Goal: Task Accomplishment & Management: Manage account settings

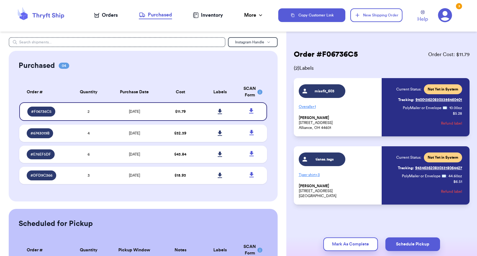
click at [111, 16] on div "Orders" at bounding box center [106, 14] width 24 height 7
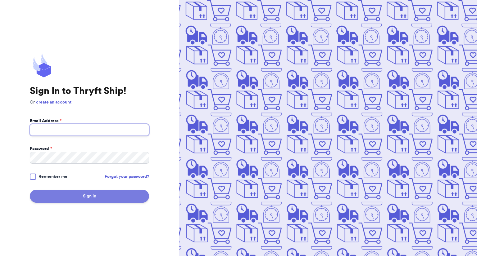
type input "[EMAIL_ADDRESS][DOMAIN_NAME]"
click at [136, 201] on button "Sign In" at bounding box center [89, 196] width 119 height 13
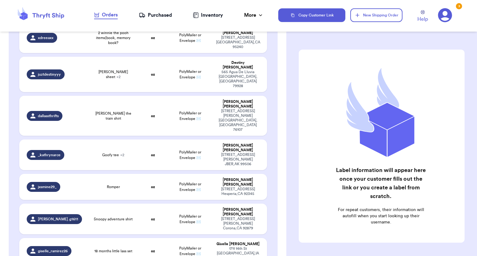
scroll to position [449, 0]
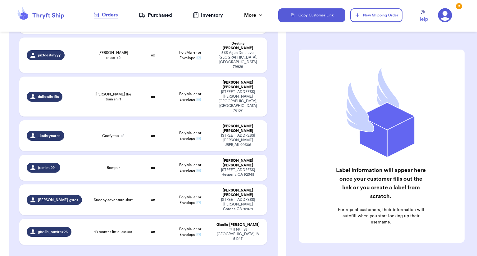
checkbox input "true"
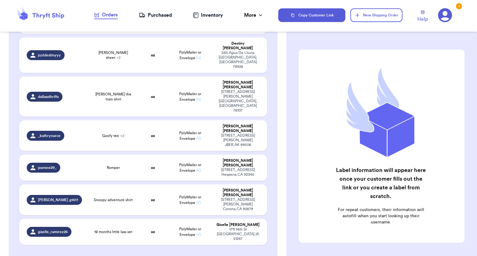
checkbox input "true"
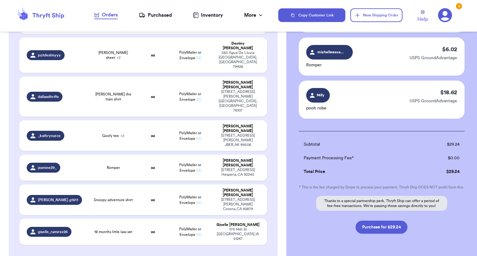
scroll to position [96, 0]
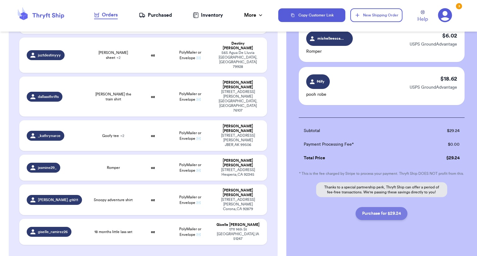
click at [378, 220] on button "Purchase for $29.24" at bounding box center [381, 213] width 52 height 13
checkbox input "false"
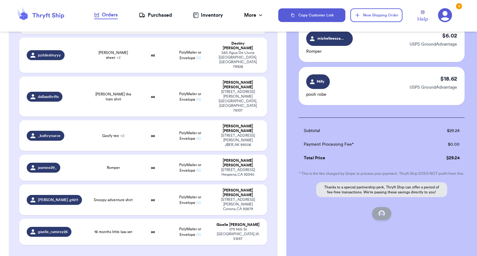
scroll to position [52, 0]
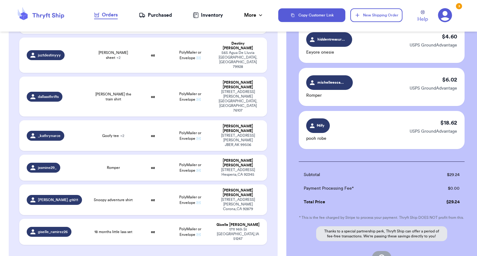
checkbox input "true"
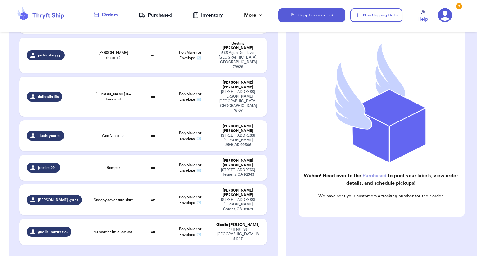
scroll to position [403, 0]
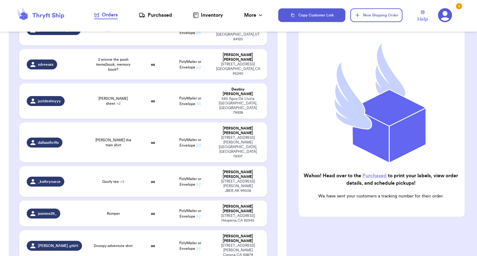
click at [168, 14] on div "Purchased" at bounding box center [155, 14] width 33 height 7
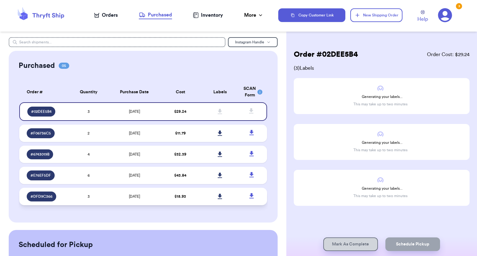
click at [182, 197] on td "$ 15.93" at bounding box center [180, 196] width 40 height 17
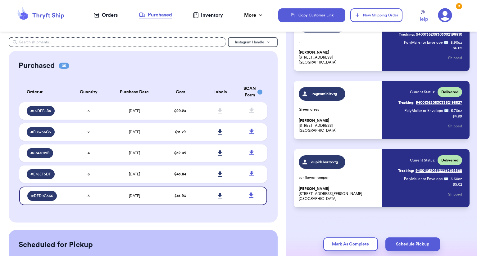
scroll to position [66, 0]
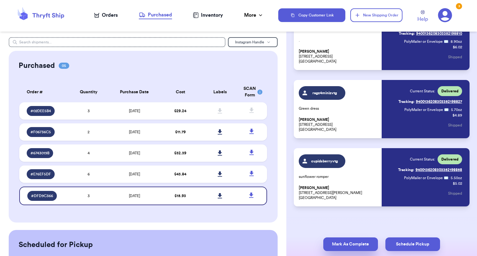
click at [350, 243] on button "Mark As Complete" at bounding box center [350, 245] width 55 height 14
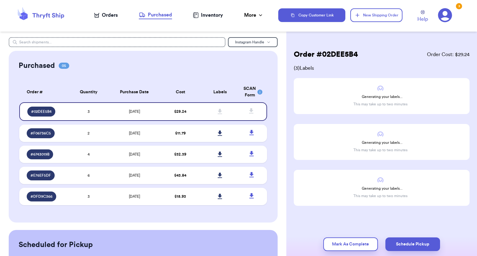
scroll to position [0, 0]
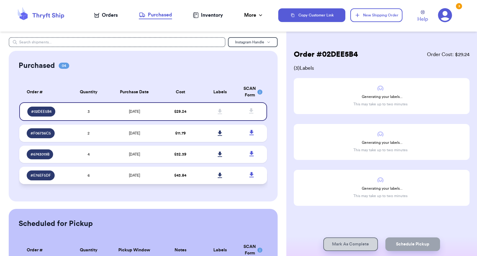
click at [164, 180] on td "$ 43.84" at bounding box center [180, 175] width 40 height 17
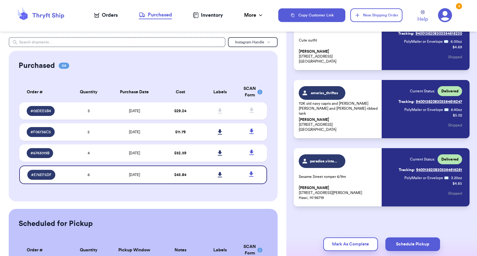
scroll to position [271, 0]
click at [346, 248] on button "Mark As Complete" at bounding box center [350, 245] width 55 height 14
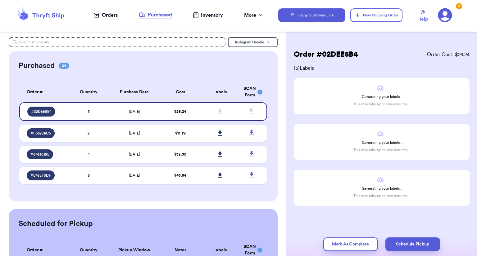
scroll to position [0, 0]
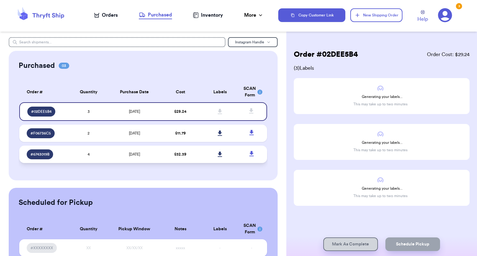
click at [178, 153] on span "$ 32.39" at bounding box center [180, 155] width 12 height 4
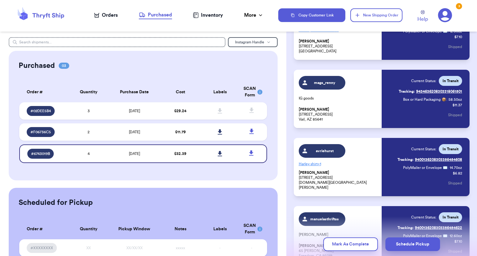
scroll to position [135, 0]
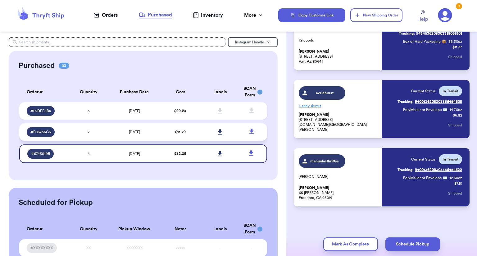
click at [182, 140] on td "$ 11.79" at bounding box center [180, 132] width 40 height 17
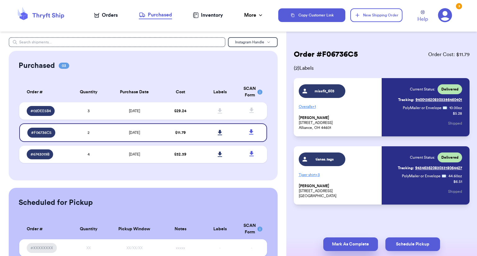
click at [360, 245] on button "Mark As Complete" at bounding box center [350, 245] width 55 height 14
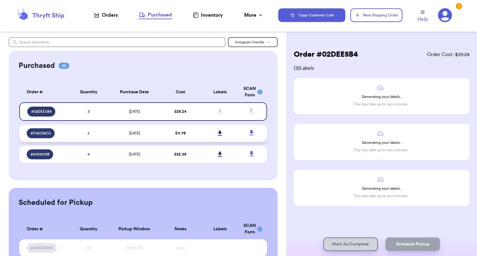
click at [201, 133] on td at bounding box center [220, 133] width 40 height 17
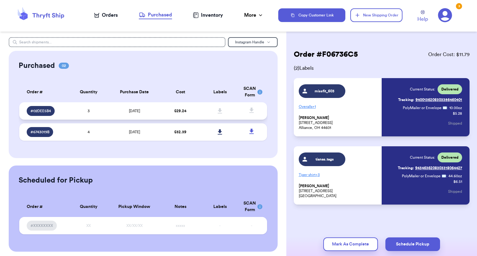
click at [215, 114] on span at bounding box center [220, 111] width 14 height 14
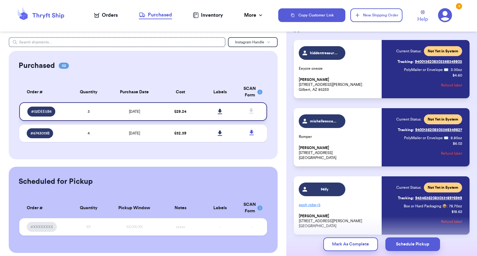
scroll to position [47, 0]
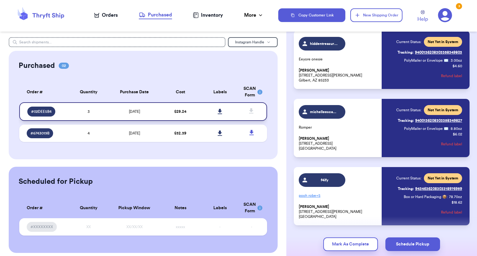
click at [218, 110] on icon at bounding box center [220, 111] width 4 height 5
